Goal: Transaction & Acquisition: Purchase product/service

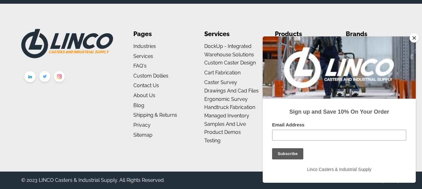
scroll to position [435, 0]
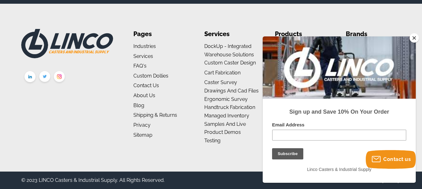
click at [413, 39] on button "Close" at bounding box center [413, 37] width 9 height 9
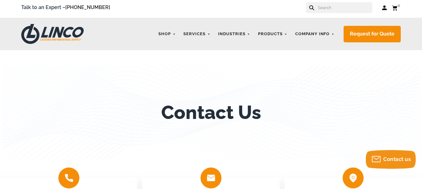
scroll to position [0, 0]
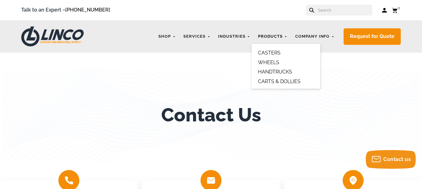
click at [269, 34] on link "Products" at bounding box center [273, 37] width 36 height 12
click at [274, 62] on link "WHEELS" at bounding box center [268, 63] width 21 height 6
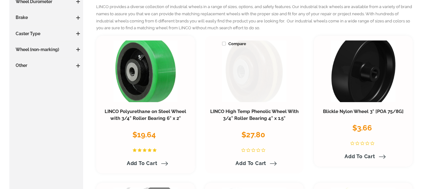
click at [274, 60] on link at bounding box center [254, 72] width 64 height 62
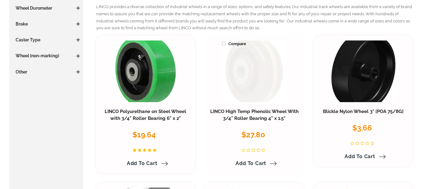
scroll to position [235, 0]
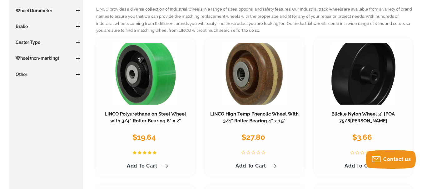
scroll to position [215, 0]
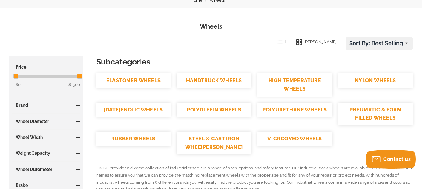
scroll to position [59, 0]
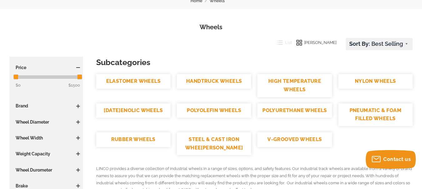
click at [128, 140] on link "RUBBER WHEELS" at bounding box center [133, 140] width 74 height 15
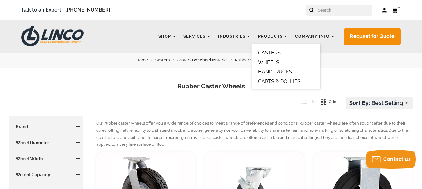
click at [269, 62] on link "WHEELS" at bounding box center [268, 63] width 21 height 6
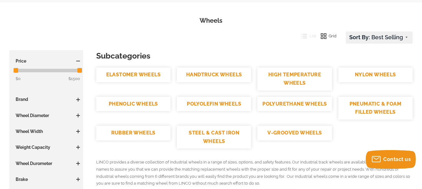
click at [375, 71] on link "NYLON WHEELS" at bounding box center [375, 75] width 74 height 15
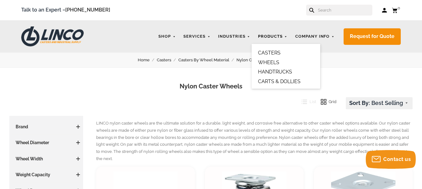
click at [267, 34] on link "Products" at bounding box center [273, 37] width 36 height 12
click at [271, 70] on link "HANDTRUCKS" at bounding box center [275, 72] width 34 height 6
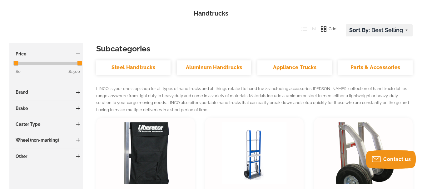
scroll to position [73, 0]
click at [78, 140] on span at bounding box center [78, 140] width 4 height 1
click at [22, 161] on link "Yes (15)" at bounding box center [48, 161] width 64 height 7
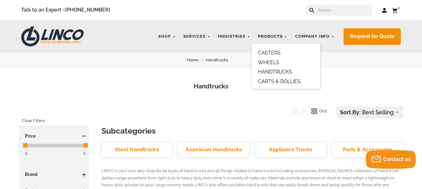
click at [270, 36] on link "Products" at bounding box center [273, 37] width 36 height 12
click at [271, 62] on link "WHEELS" at bounding box center [268, 63] width 21 height 6
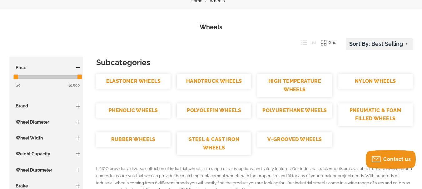
click at [77, 122] on span at bounding box center [78, 122] width 4 height 1
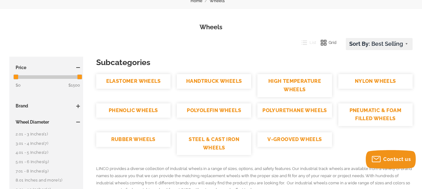
click at [41, 164] on link "5.01 - 6 Inches (9)" at bounding box center [48, 162] width 64 height 7
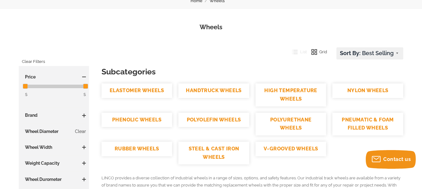
click at [84, 147] on span at bounding box center [84, 148] width 1 height 4
click at [35, 169] on link "2 Inches (7)" at bounding box center [55, 169] width 61 height 7
